Goal: Task Accomplishment & Management: Manage account settings

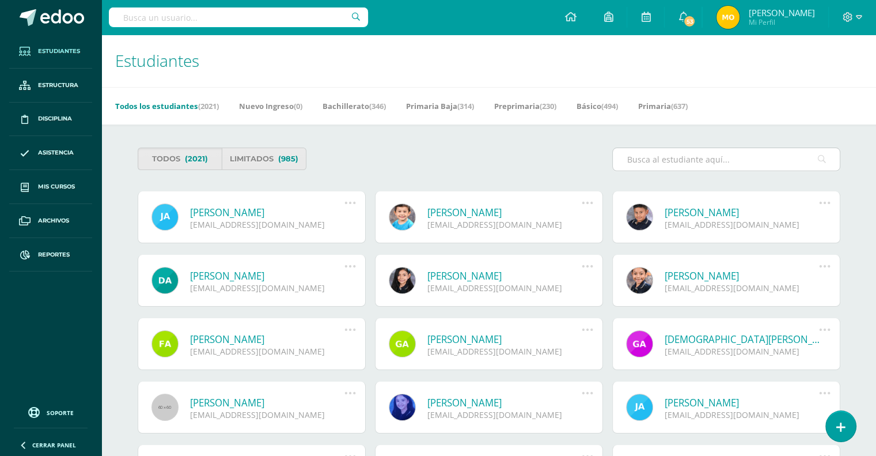
click at [680, 161] on input "text" at bounding box center [726, 159] width 227 height 22
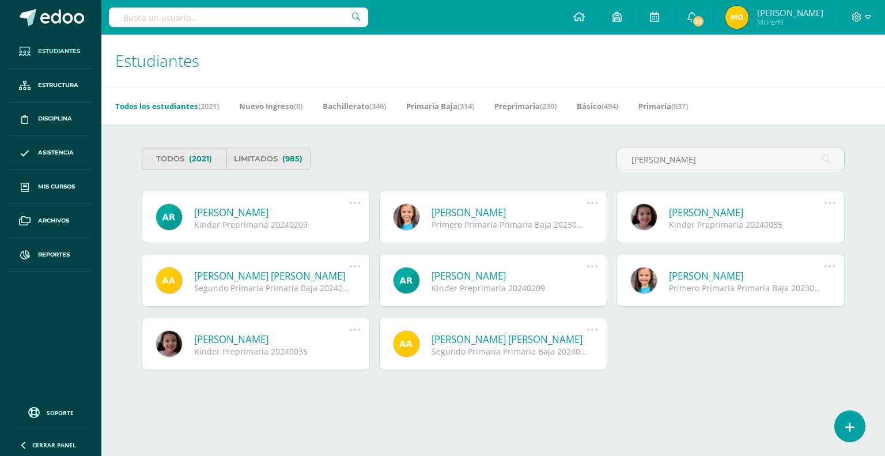
drag, startPoint x: 680, startPoint y: 161, endPoint x: 719, endPoint y: 216, distance: 67.4
click at [719, 216] on div "Todos (2021) Limitados (985) ana paula José Adrián Abreu Franco 20200193@liceog…" at bounding box center [493, 264] width 749 height 280
type input "ana paula"
click at [712, 209] on link "Ana Paula Bracamonte Ortíz" at bounding box center [746, 212] width 155 height 13
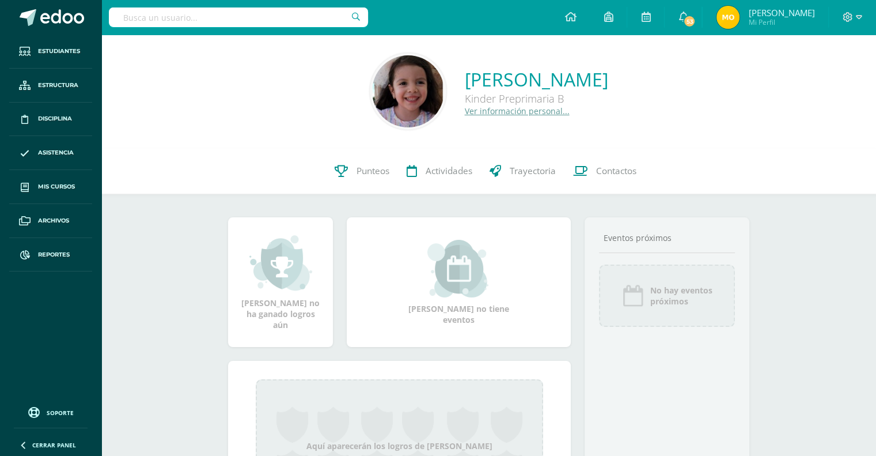
click at [472, 113] on link "Ver información personal..." at bounding box center [517, 110] width 105 height 11
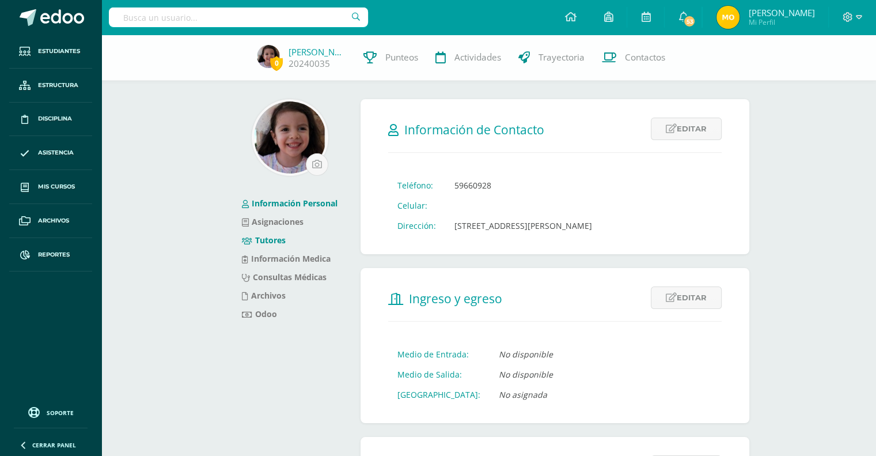
click at [266, 239] on link "Tutores" at bounding box center [264, 239] width 44 height 11
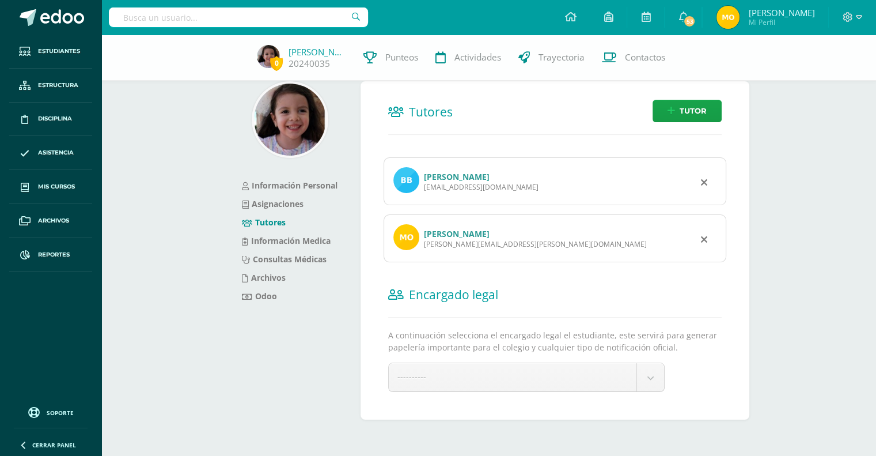
click at [442, 232] on link "Mariana Ortíz" at bounding box center [457, 233] width 66 height 11
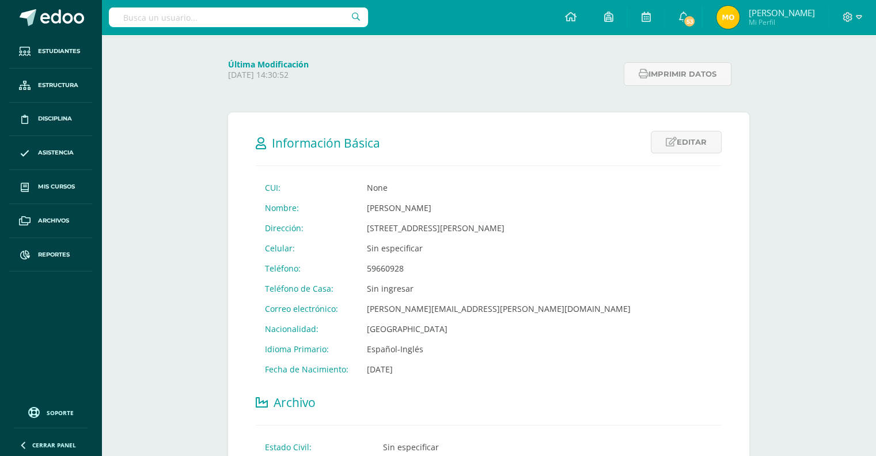
scroll to position [113, 0]
click at [687, 138] on link "Editar" at bounding box center [686, 141] width 71 height 22
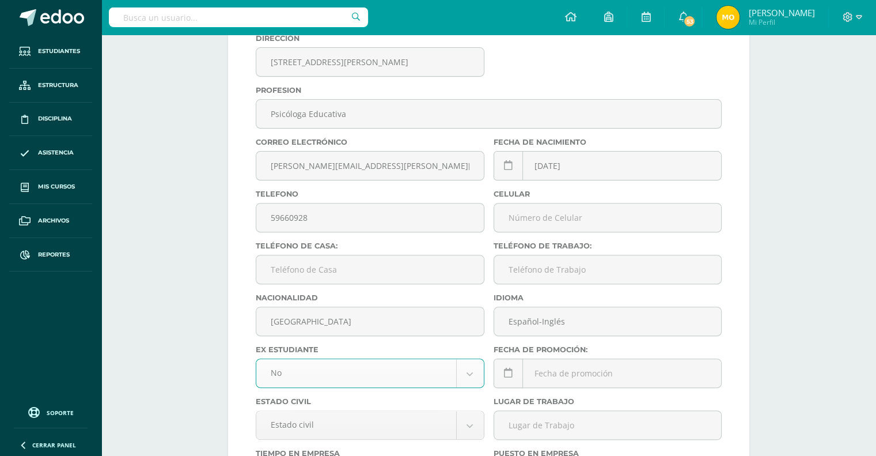
scroll to position [361, 0]
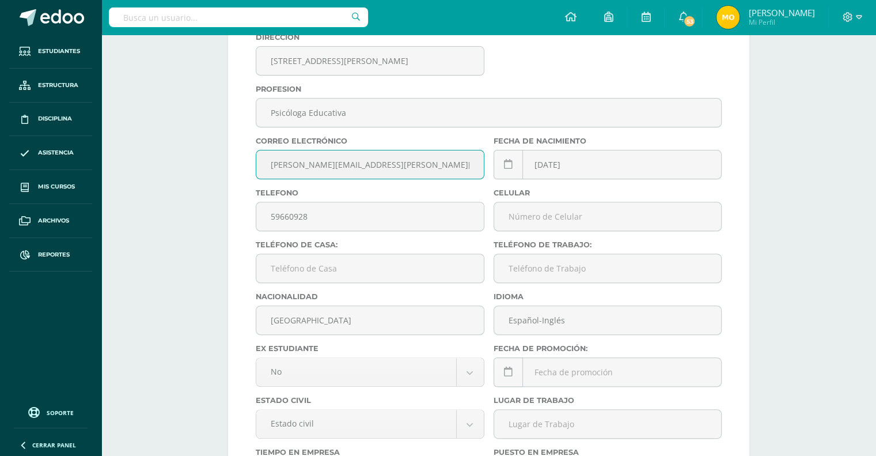
click at [429, 163] on input "[PERSON_NAME][EMAIL_ADDRESS][PERSON_NAME][DOMAIN_NAME]" at bounding box center [370, 164] width 228 height 28
type input "marianafom@hotmail.com"
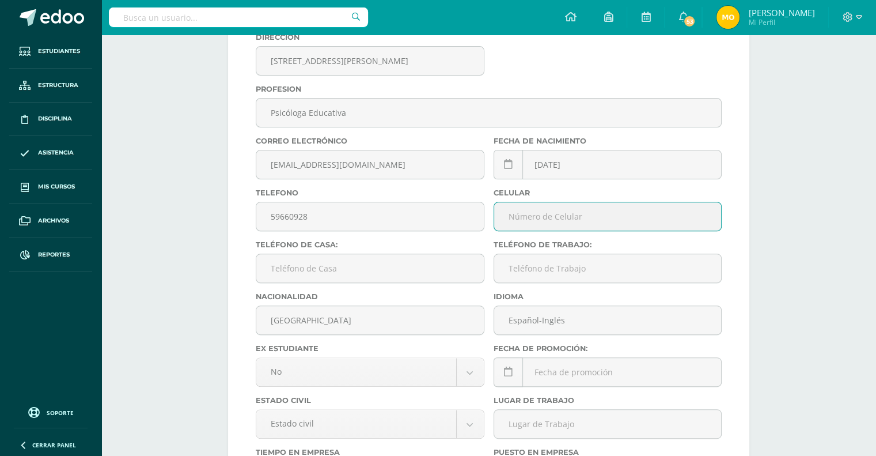
click at [566, 219] on input "text" at bounding box center [608, 216] width 228 height 28
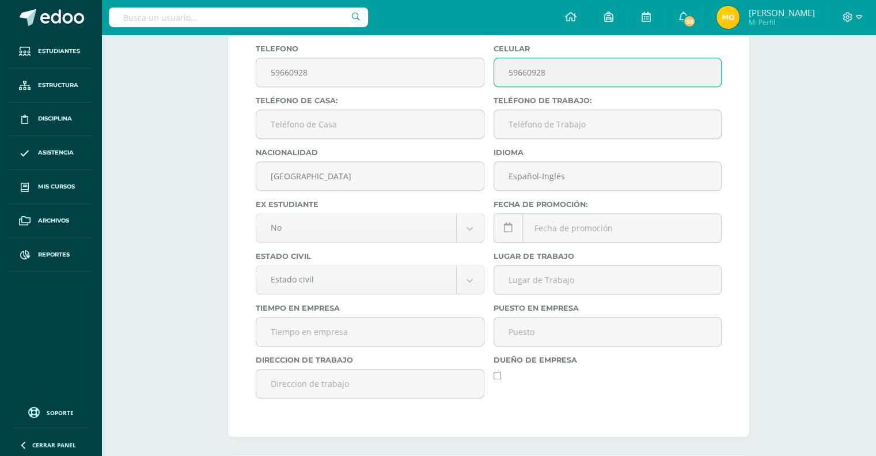
scroll to position [507, 0]
type input "59660928"
click at [464, 288] on body "Estudiantes Estructura Disciplina Asistencia Mis cursos Archivos Reportes Sopor…" at bounding box center [438, 72] width 876 height 1159
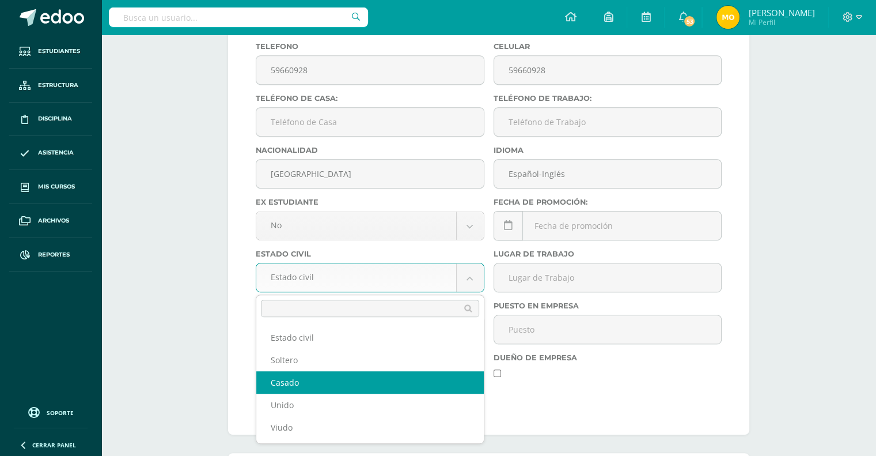
select select "married"
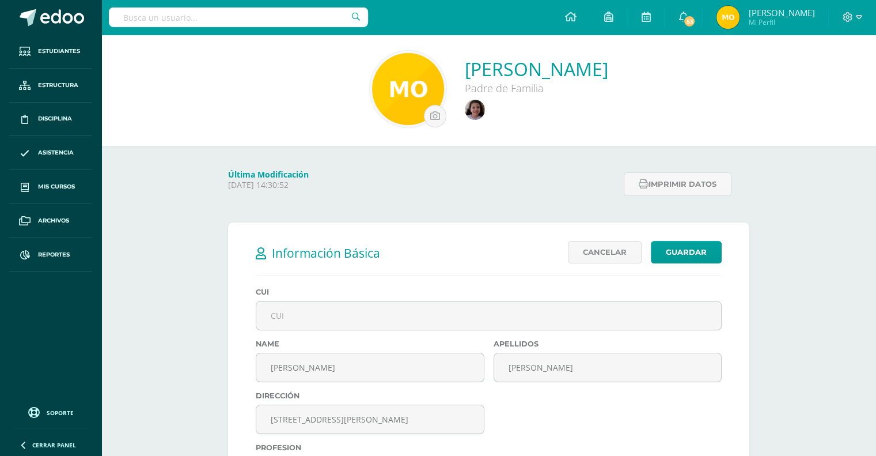
scroll to position [0, 0]
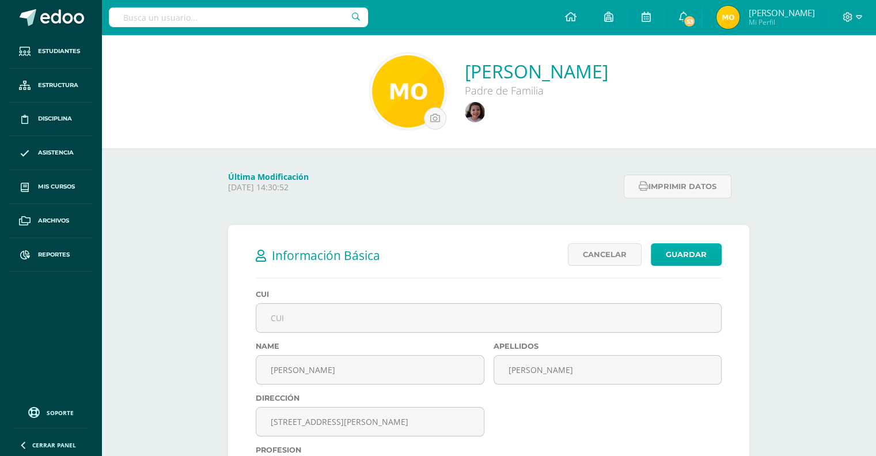
click at [688, 244] on link "Guardar" at bounding box center [686, 254] width 71 height 22
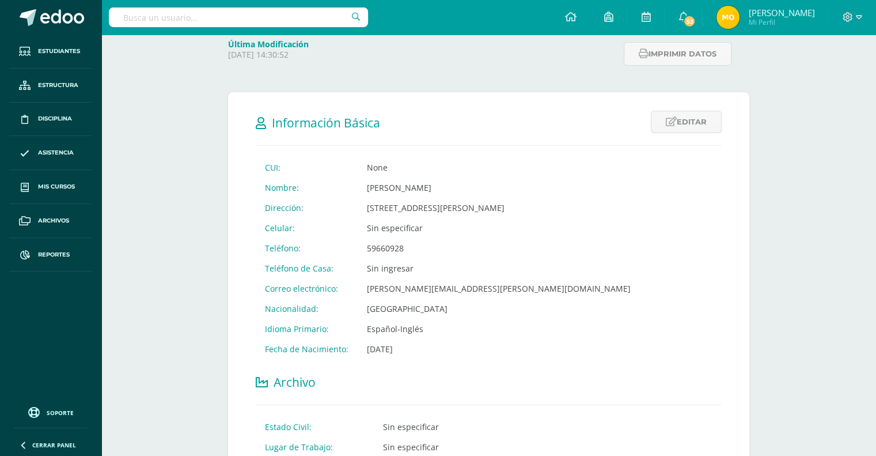
scroll to position [132, 0]
click at [26, 16] on span at bounding box center [28, 17] width 17 height 17
